Goal: Information Seeking & Learning: Understand process/instructions

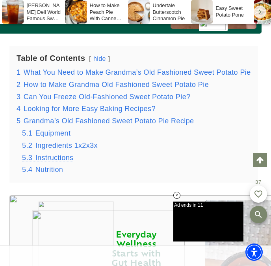
click at [51, 158] on span "Instructions" at bounding box center [55, 158] width 38 height 8
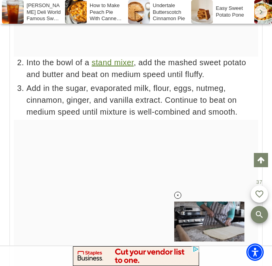
scroll to position [6113, 0]
